Goal: Register for event/course

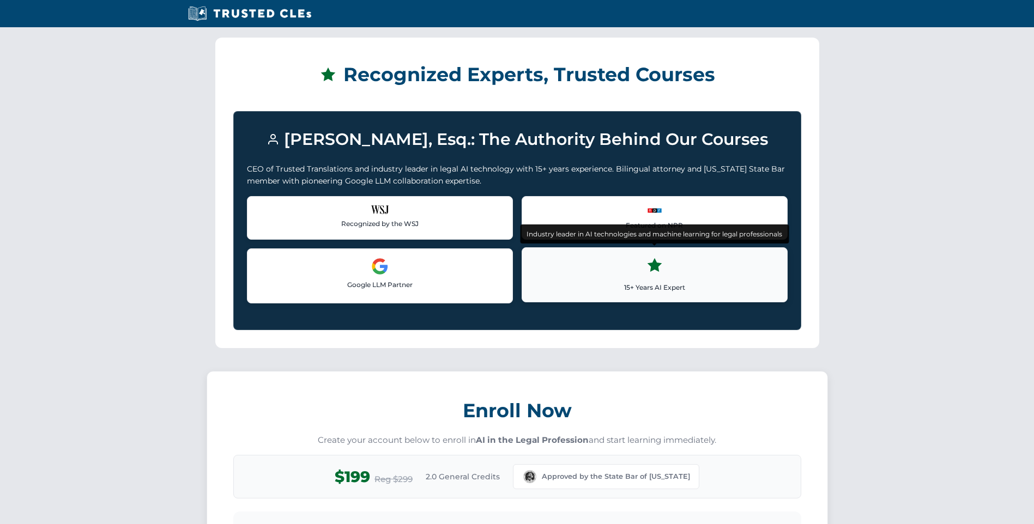
scroll to position [945, 0]
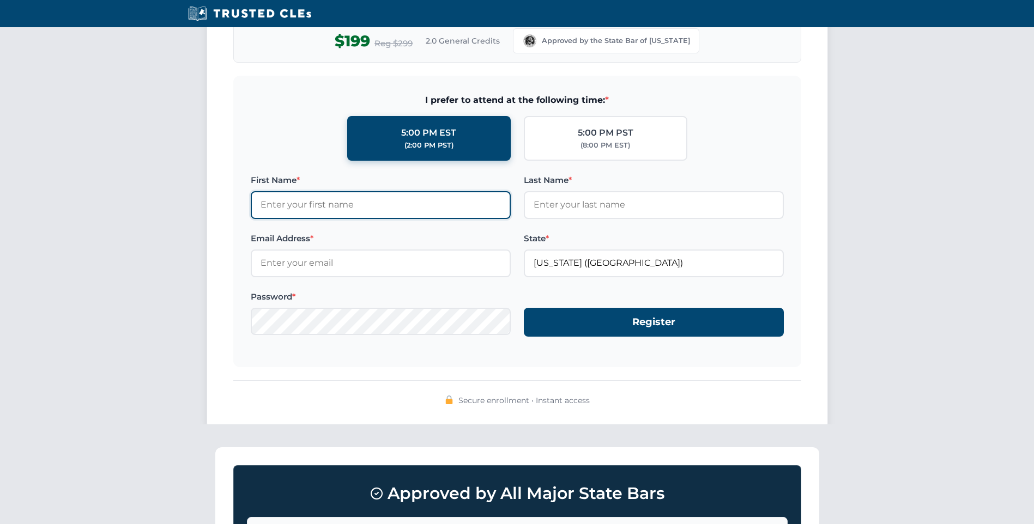
drag, startPoint x: 366, startPoint y: 208, endPoint x: 359, endPoint y: 214, distance: 9.6
click at [366, 210] on input "First Name *" at bounding box center [381, 204] width 260 height 27
click at [304, 199] on input "First Name *" at bounding box center [381, 204] width 260 height 27
type input "test"
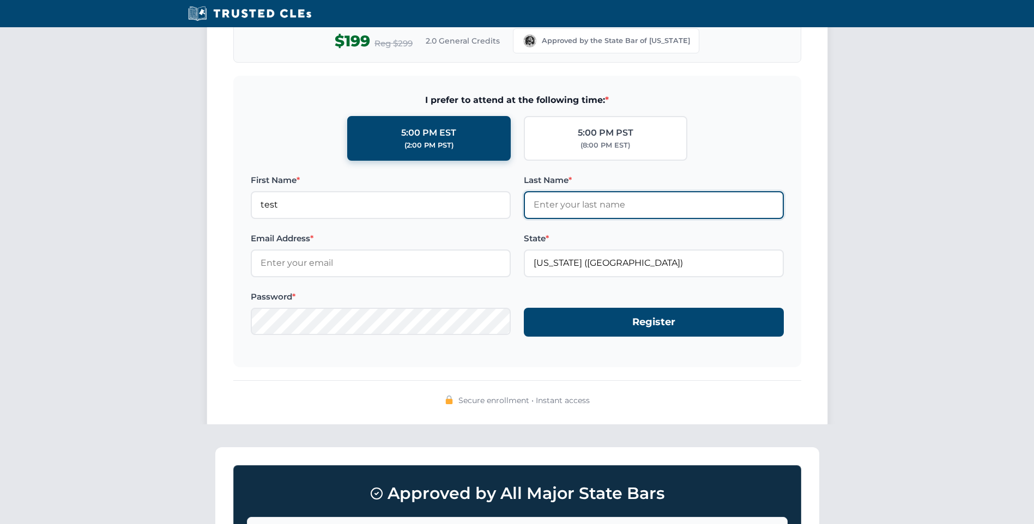
type input "test"
type input "[EMAIL_ADDRESS][DOMAIN_NAME]"
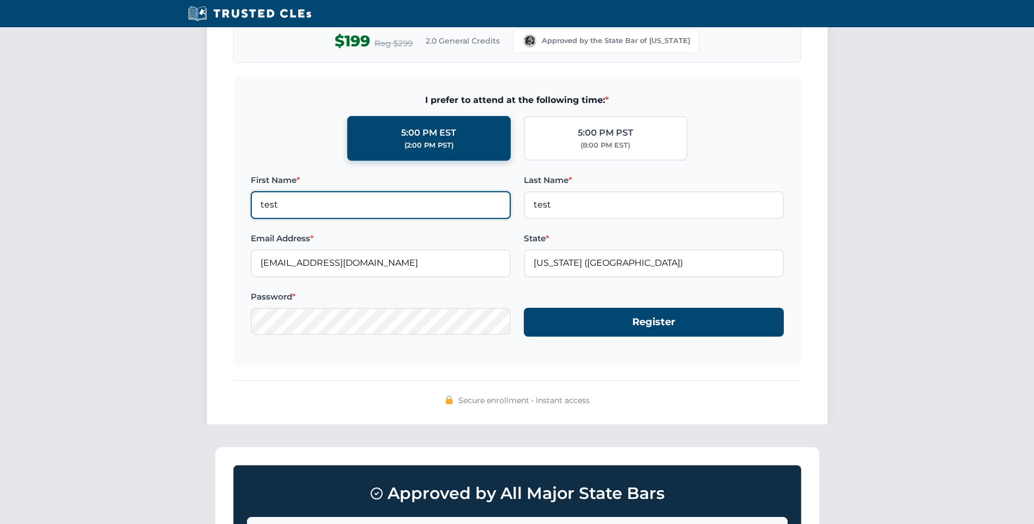
type input "test"
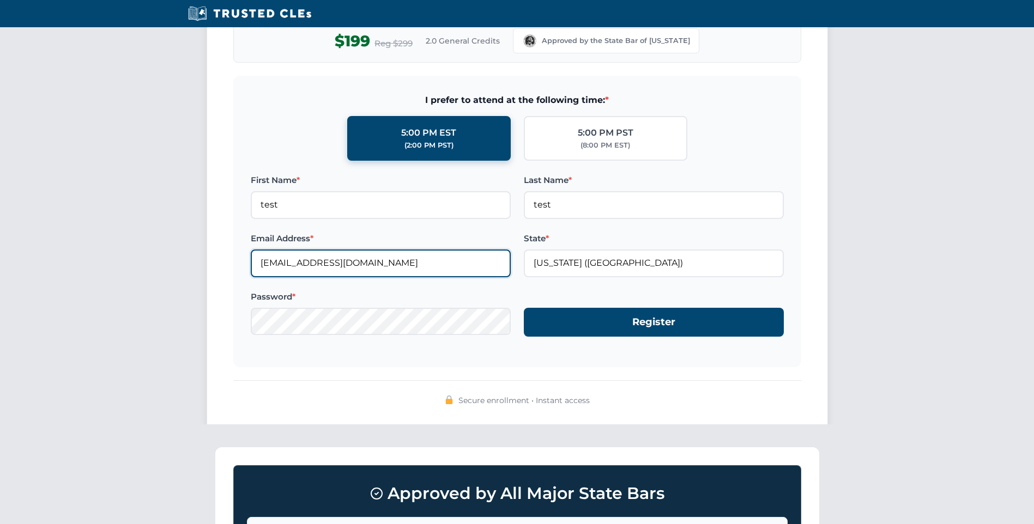
drag, startPoint x: 274, startPoint y: 261, endPoint x: 292, endPoint y: 273, distance: 21.9
click at [274, 261] on input "[EMAIL_ADDRESS][DOMAIN_NAME]" at bounding box center [381, 263] width 260 height 27
click at [280, 260] on input "[EMAIL_ADDRESS][DOMAIN_NAME]" at bounding box center [381, 263] width 260 height 27
type input "[EMAIL_ADDRESS][DOMAIN_NAME]"
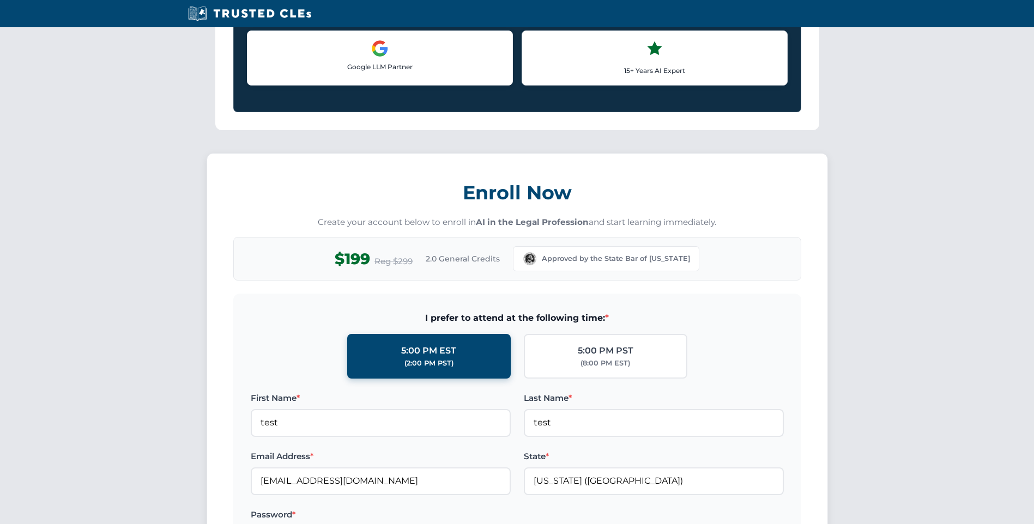
scroll to position [872, 0]
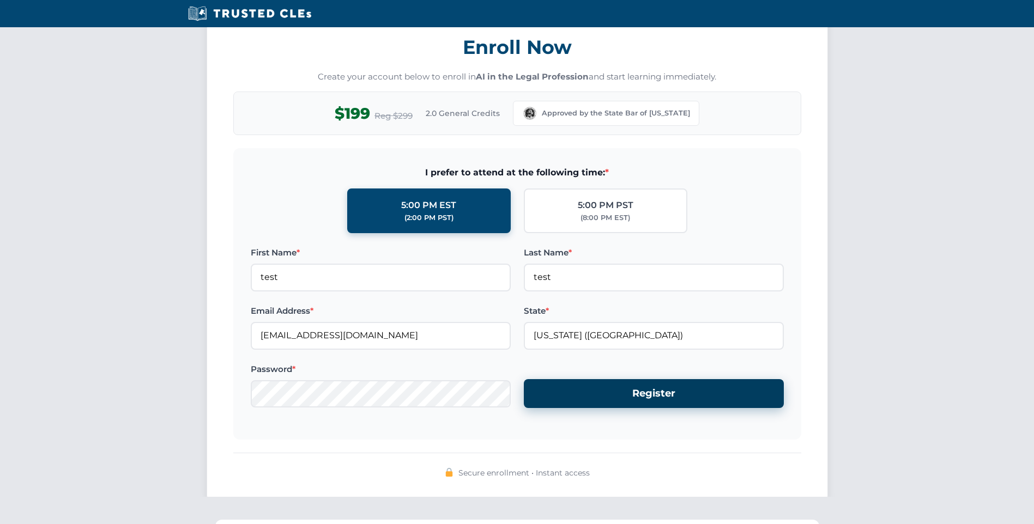
click at [640, 394] on button "Register" at bounding box center [654, 393] width 260 height 29
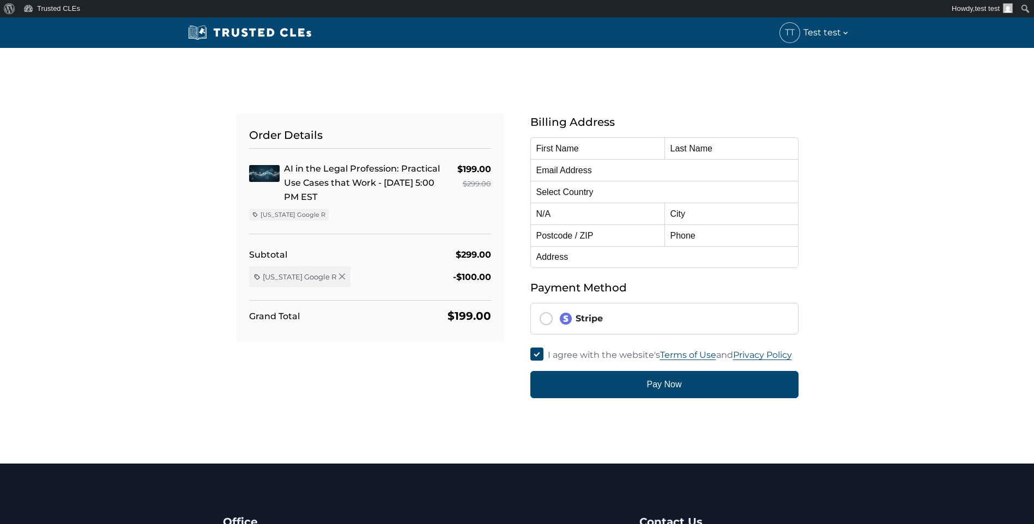
type input "test"
type input "[EMAIL_ADDRESS][DOMAIN_NAME]"
select select "United States"
radio input "true"
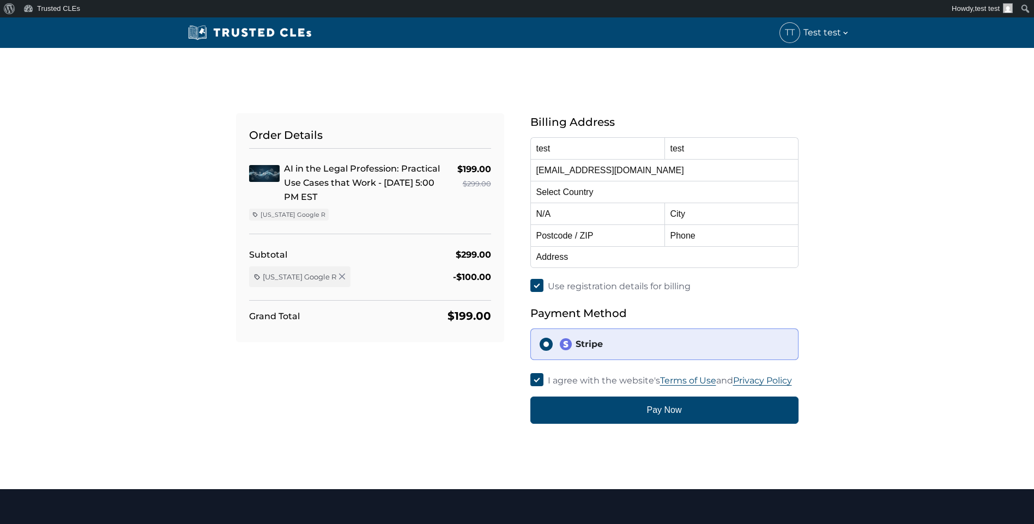
select select "[US_STATE]"
